Goal: Task Accomplishment & Management: Use online tool/utility

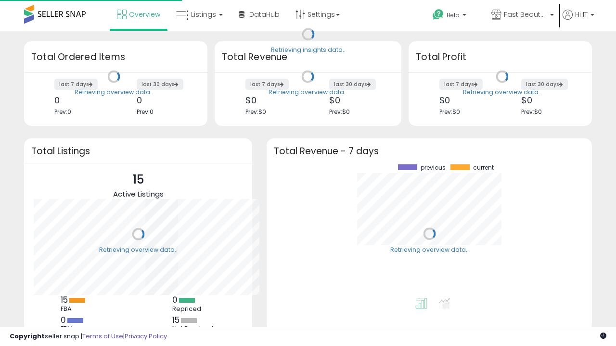
scroll to position [134, 306]
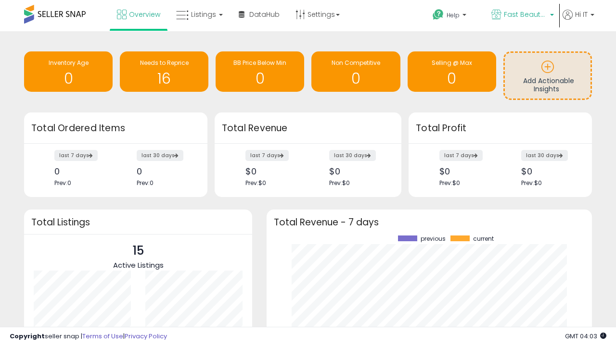
click at [521, 15] on span "Fast Beauty ([GEOGRAPHIC_DATA])" at bounding box center [525, 15] width 43 height 10
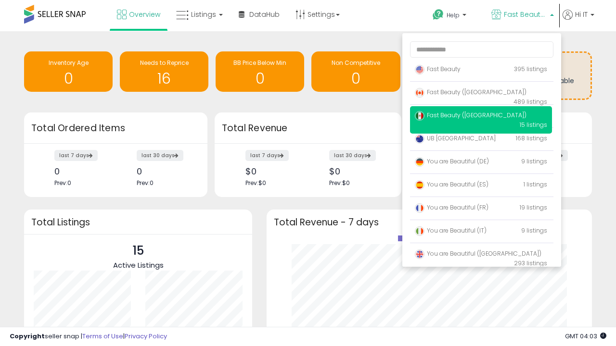
click at [480, 71] on p "Fast Beauty 395 listings" at bounding box center [481, 69] width 142 height 19
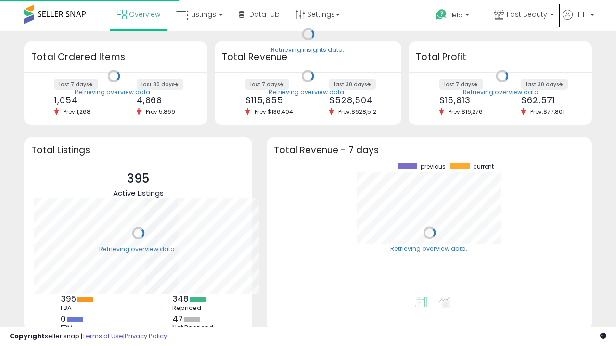
scroll to position [134, 306]
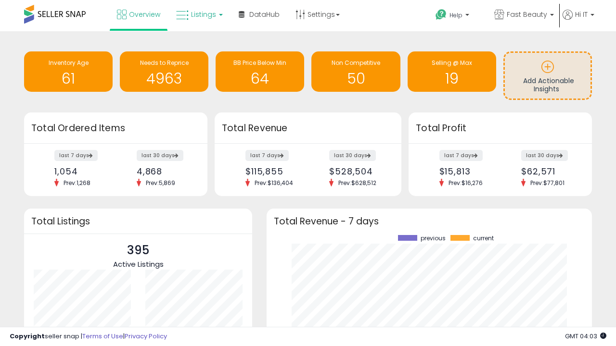
click at [198, 14] on span "Listings" at bounding box center [203, 15] width 25 height 10
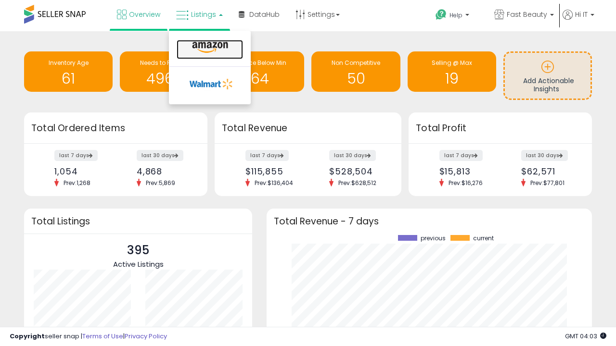
click at [209, 48] on icon at bounding box center [210, 47] width 42 height 13
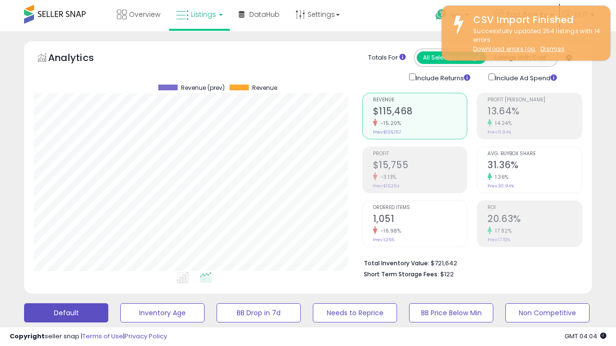
scroll to position [197, 328]
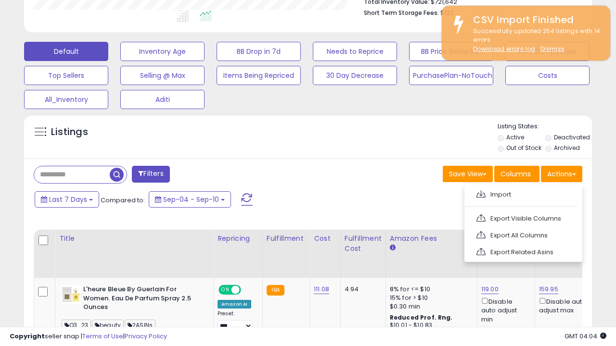
click at [480, 193] on span at bounding box center [480, 193] width 9 height 7
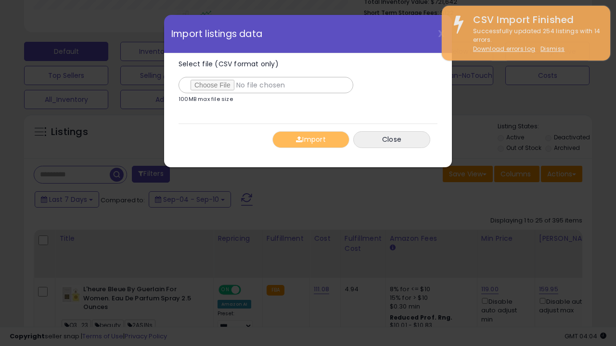
type input "**********"
click at [310, 139] on button "Import" at bounding box center [310, 139] width 77 height 17
